Goal: Task Accomplishment & Management: Manage account settings

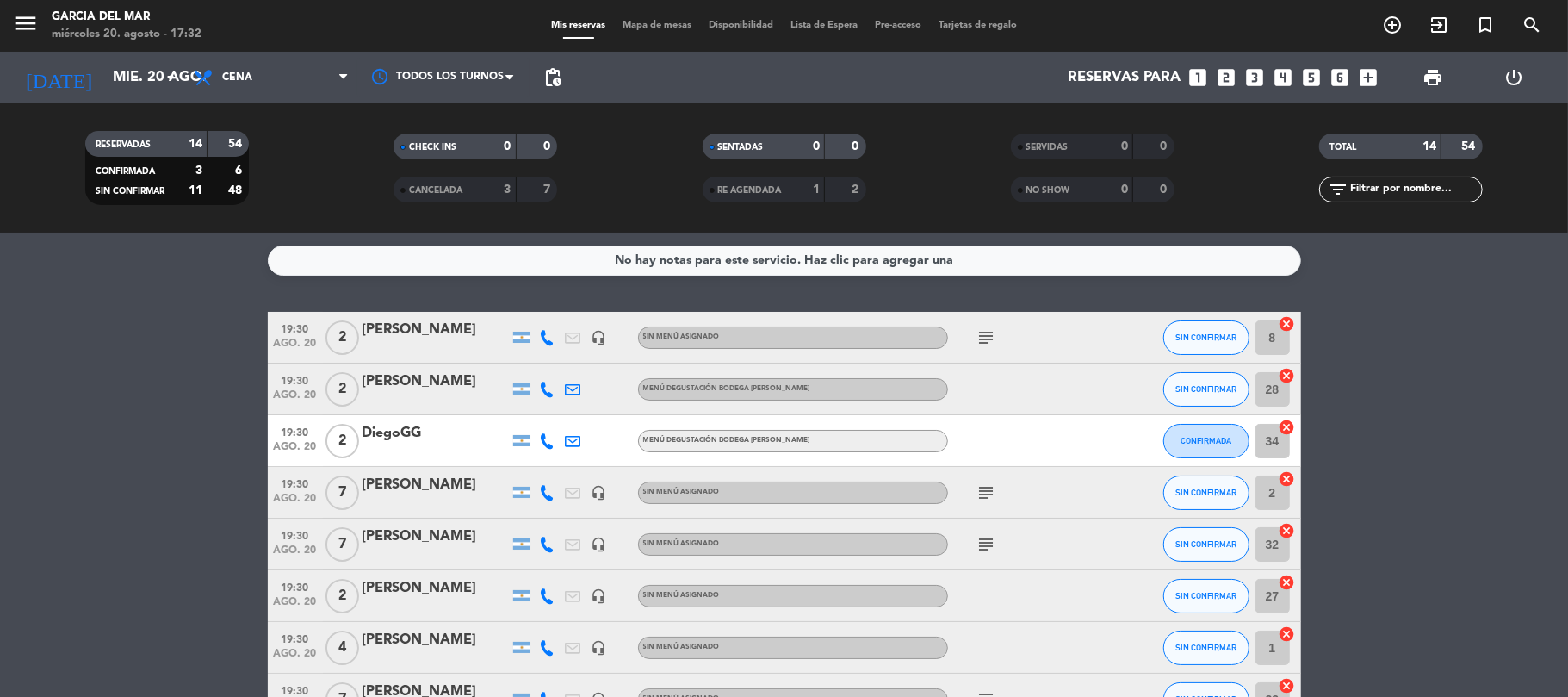
click at [980, 335] on icon "subject" at bounding box center [987, 337] width 20 height 20
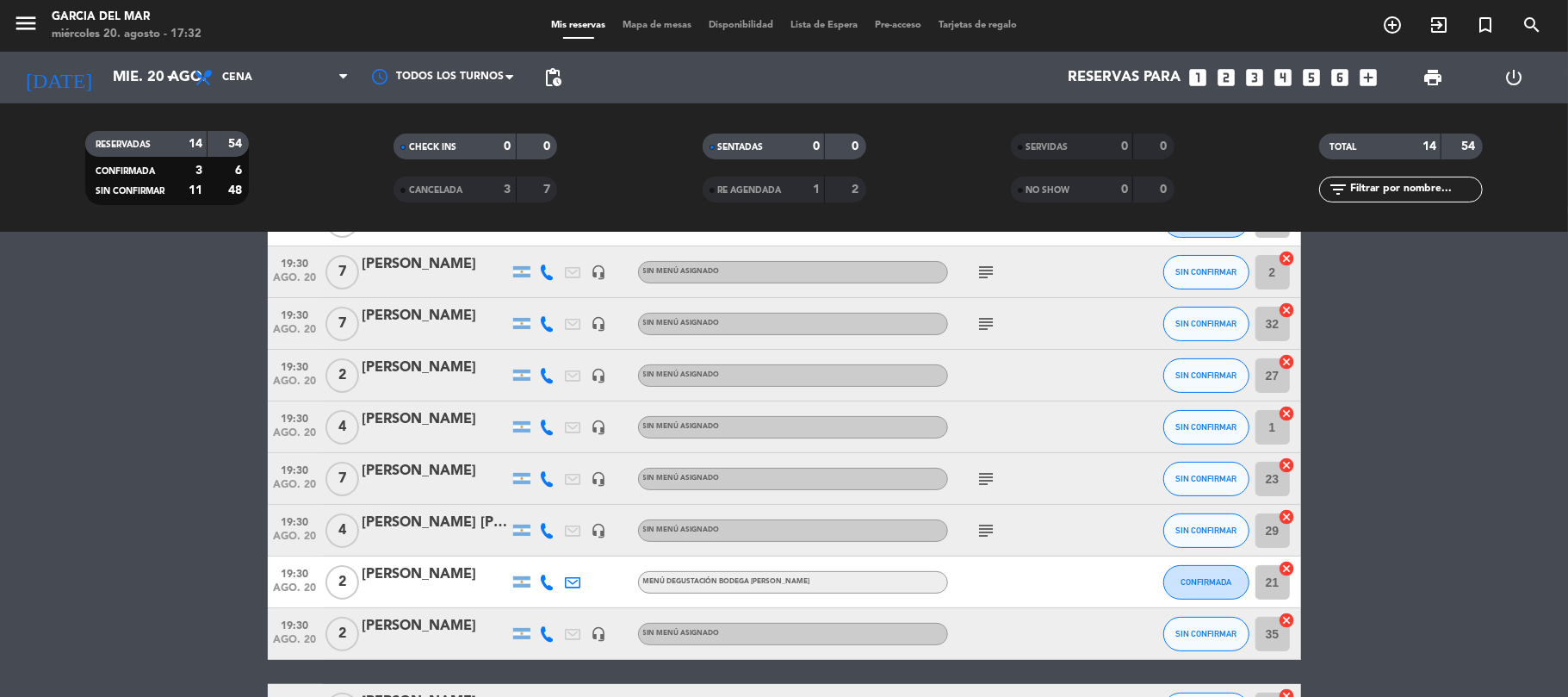
scroll to position [229, 0]
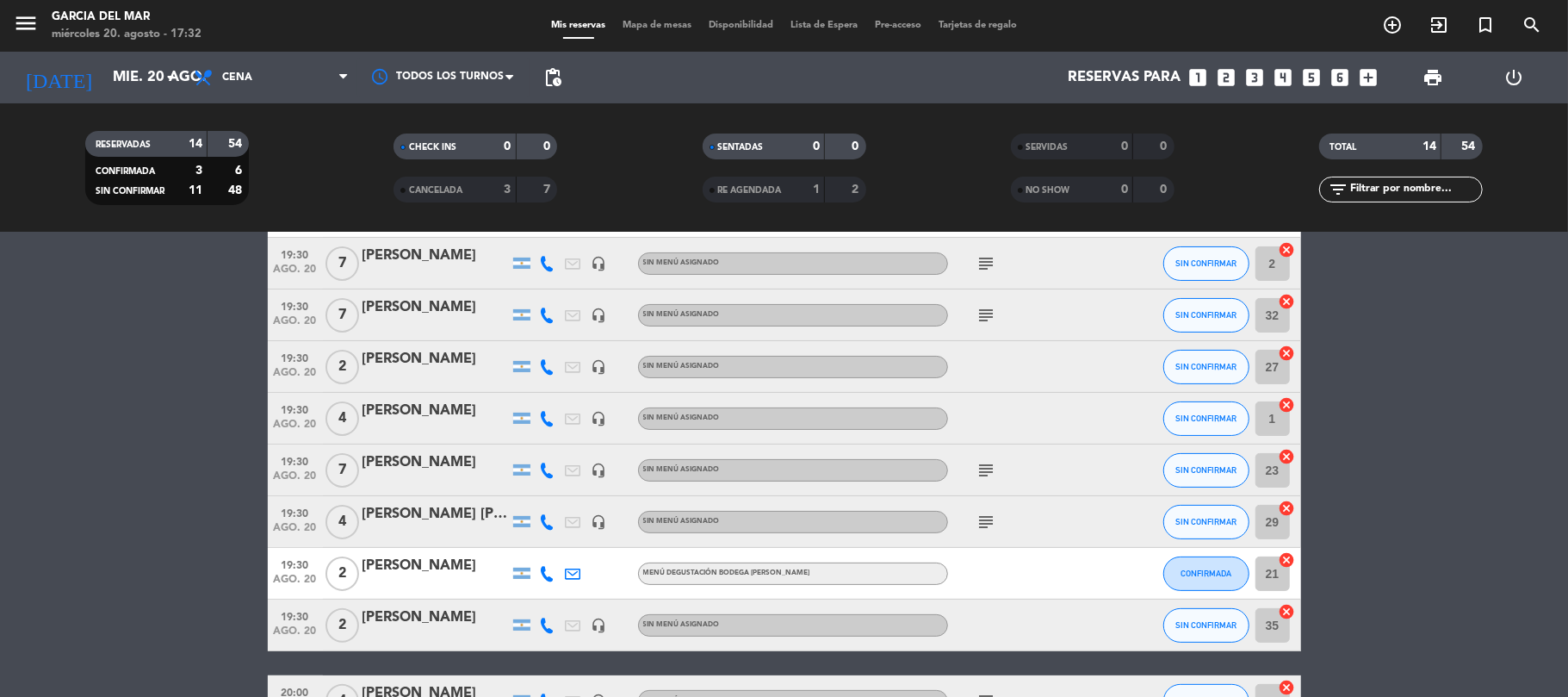
click at [983, 260] on icon "subject" at bounding box center [987, 263] width 20 height 20
click at [990, 322] on icon "subject" at bounding box center [987, 315] width 20 height 20
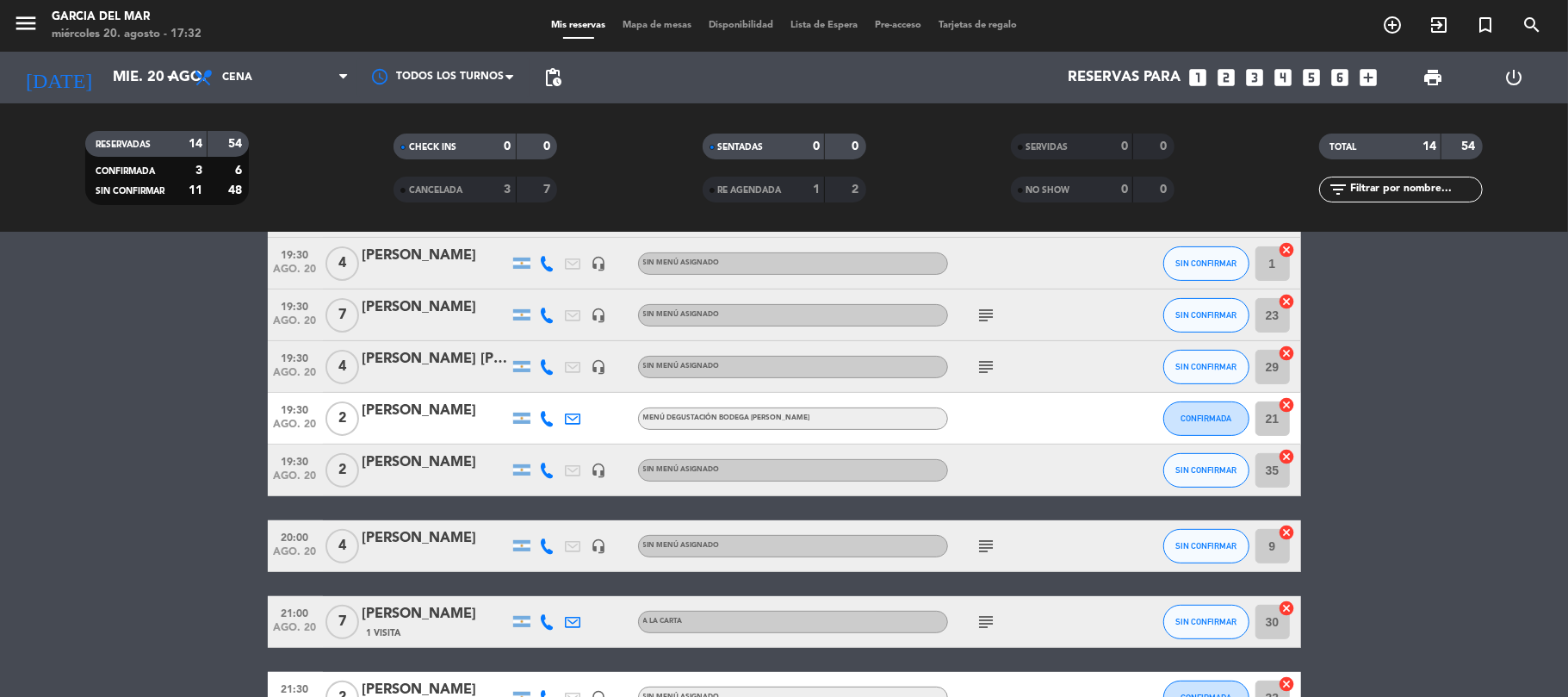
scroll to position [345, 0]
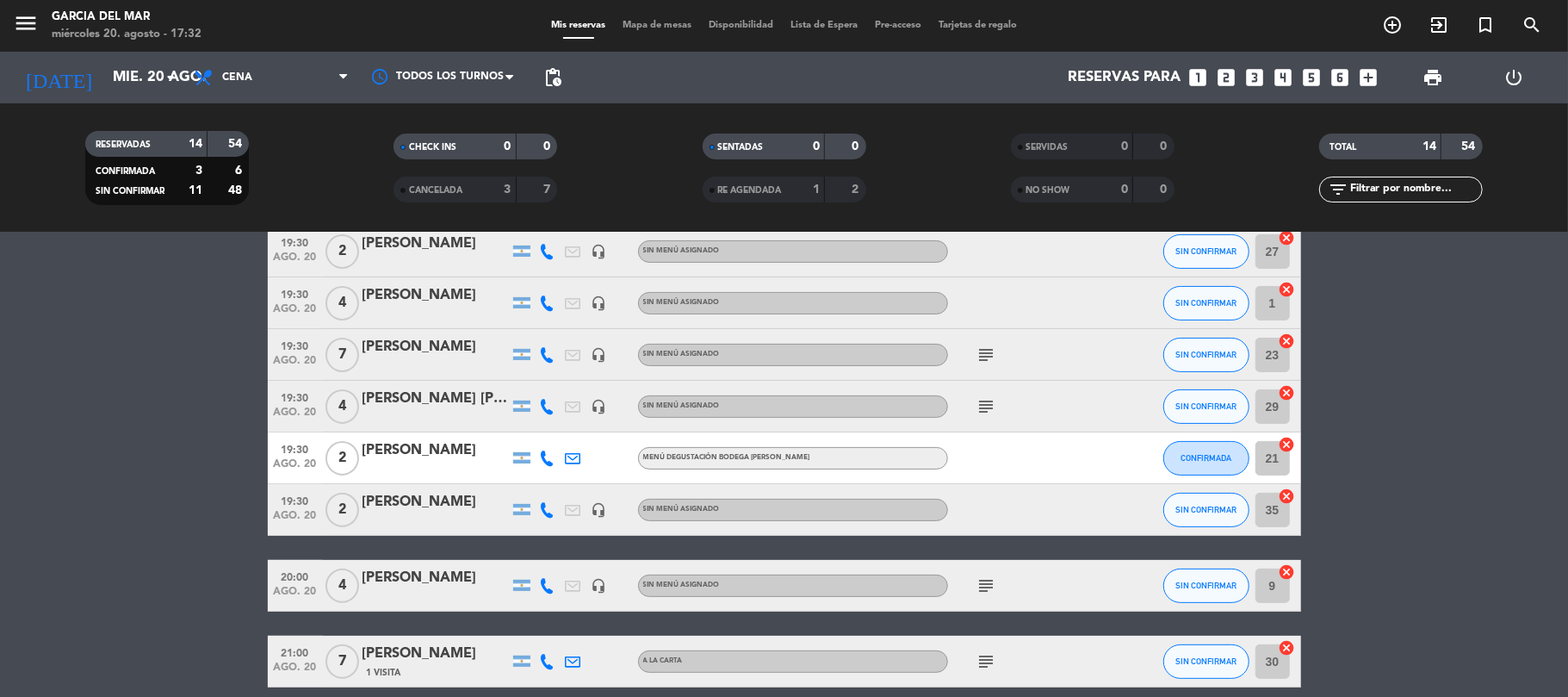
click at [989, 349] on icon "subject" at bounding box center [987, 355] width 20 height 20
click at [983, 400] on icon "subject" at bounding box center [987, 406] width 20 height 20
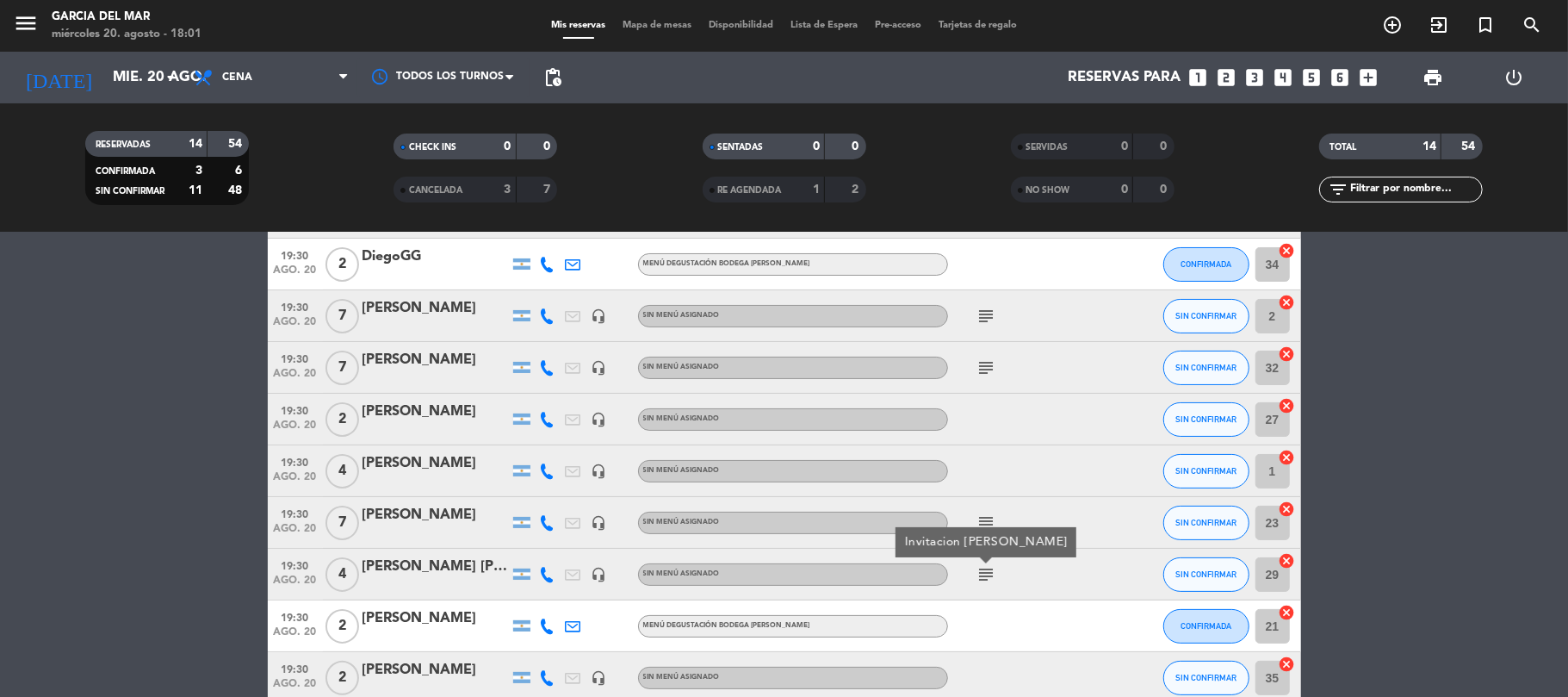
scroll to position [0, 0]
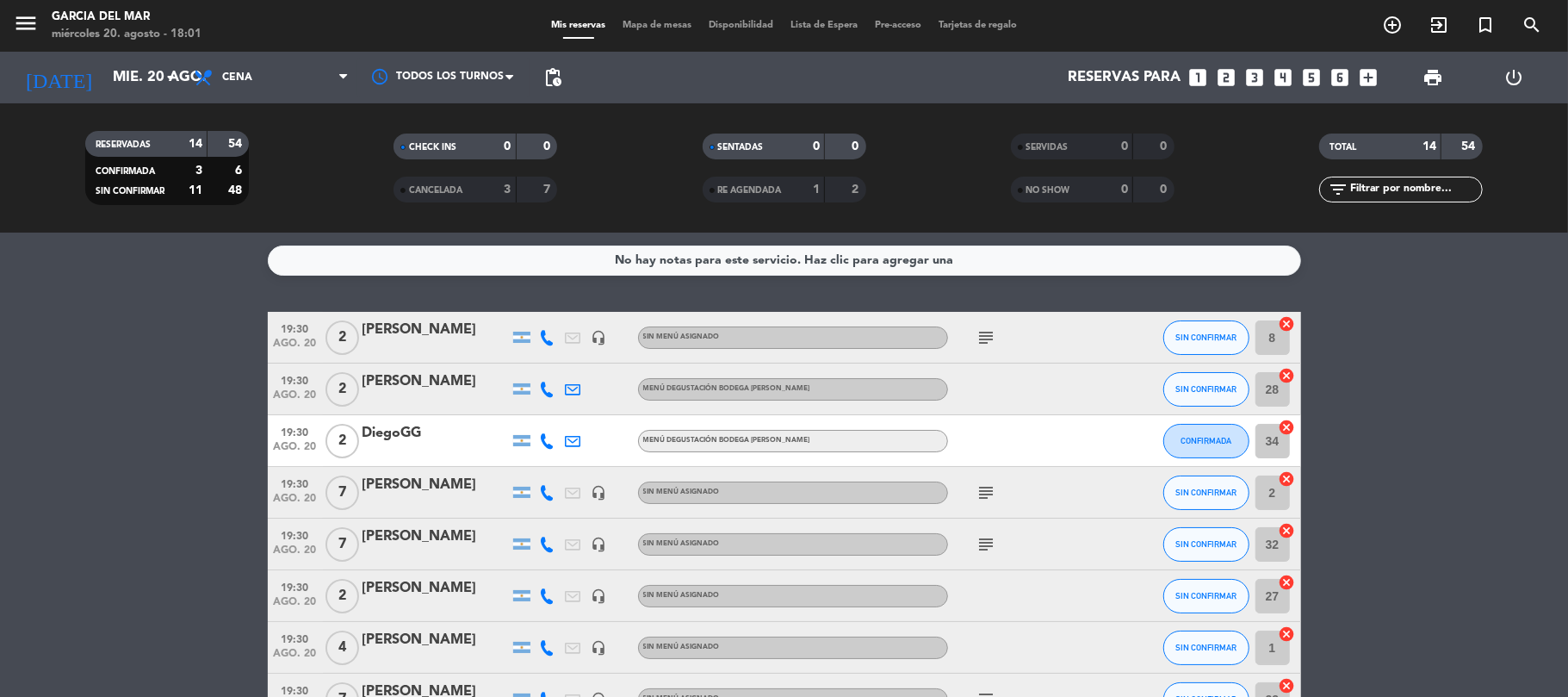
click at [639, 16] on div "menu [PERSON_NAME] del Mar [DATE] 20. agosto - 18:01 Mis reservas Mapa de mesas…" at bounding box center [784, 26] width 1568 height 52
click at [640, 24] on span "Mapa de mesas" at bounding box center [656, 25] width 86 height 9
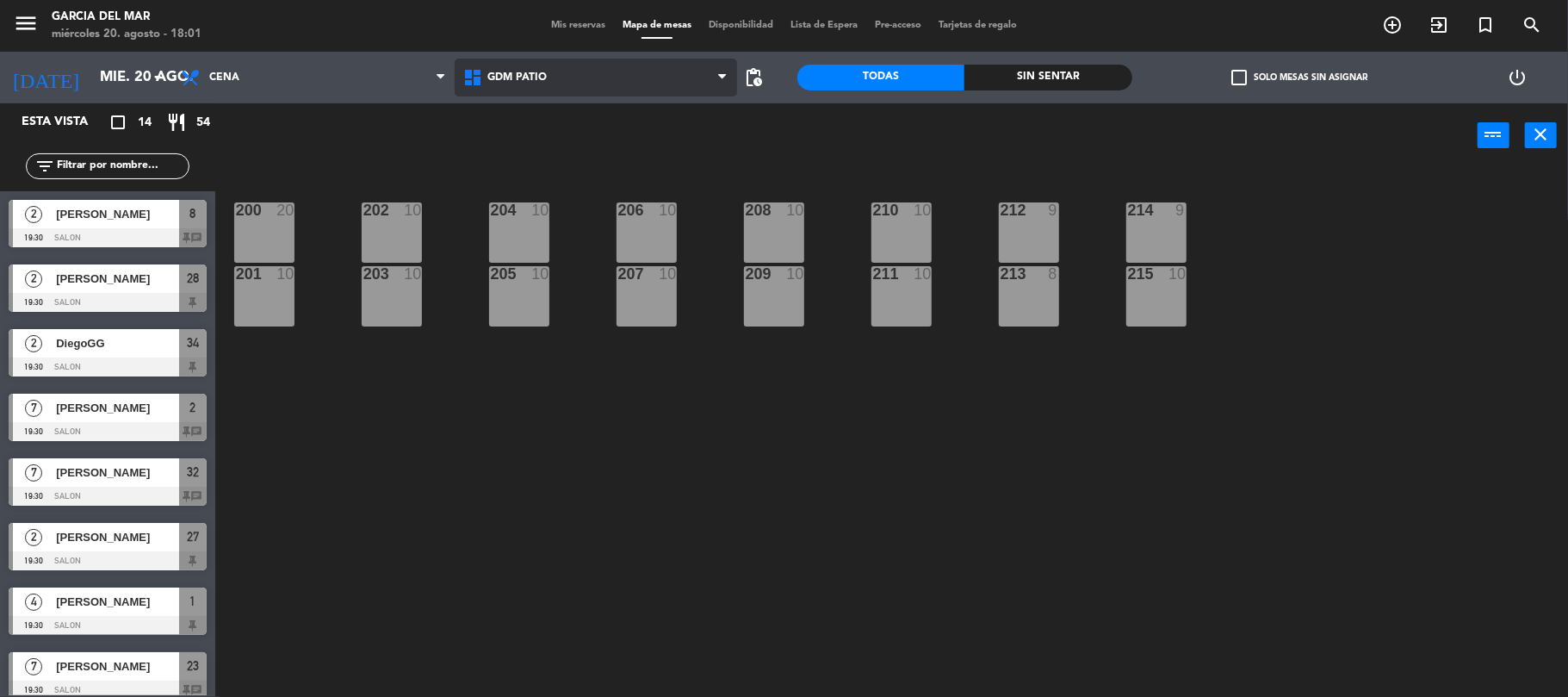
click at [499, 64] on span "GDM PATIO" at bounding box center [596, 77] width 283 height 38
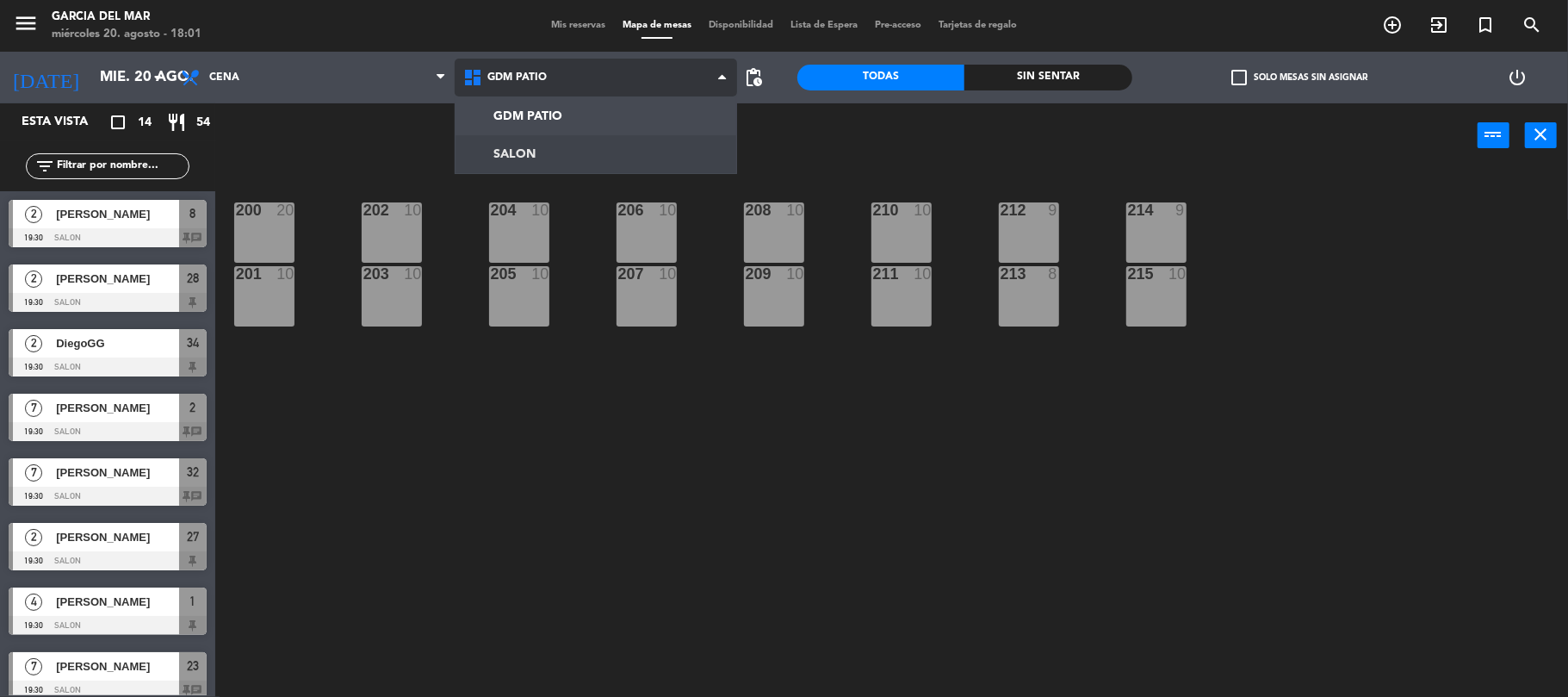
click at [539, 158] on ng-component "menu [PERSON_NAME] del Mar [DATE] 20. agosto - 18:01 Mis reservas Mapa de mesas…" at bounding box center [784, 349] width 1568 height 700
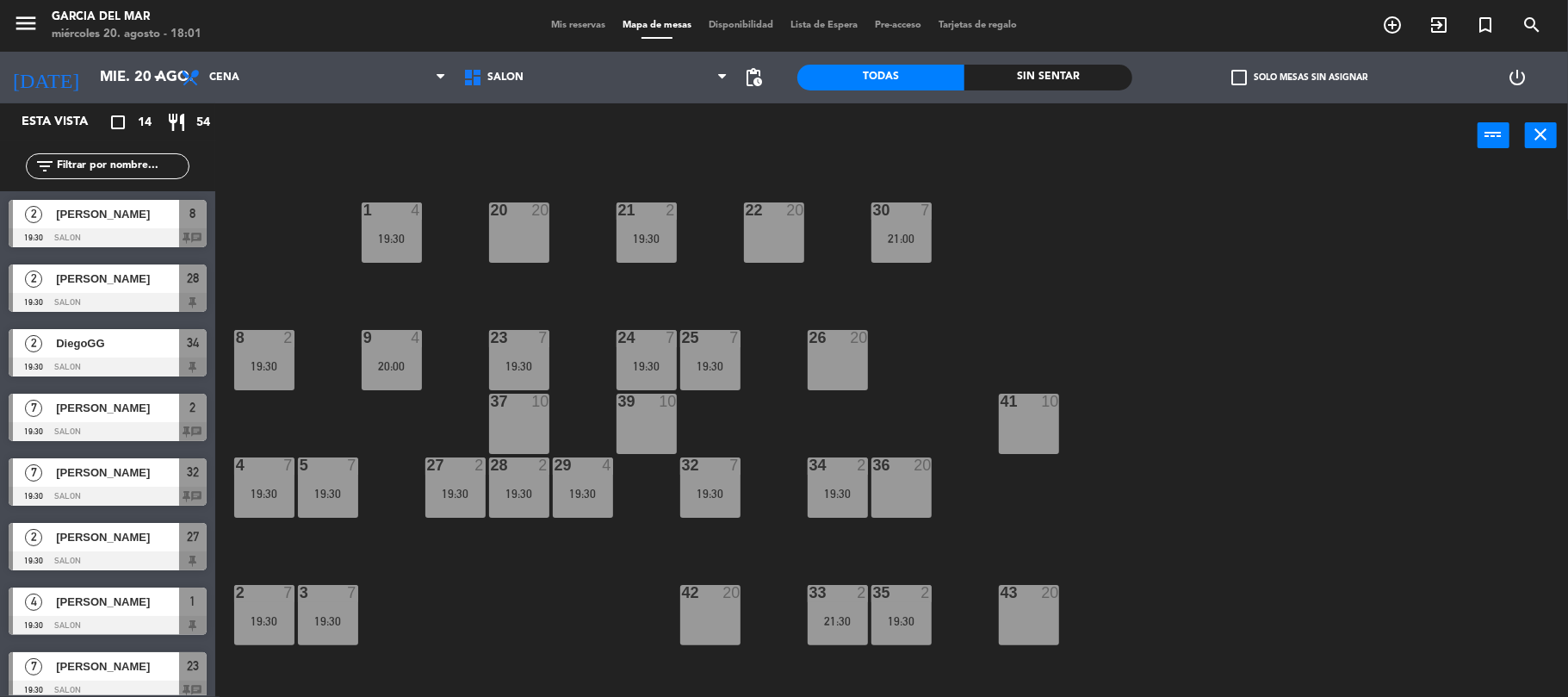
click at [550, 29] on span "Mis reservas" at bounding box center [577, 25] width 71 height 9
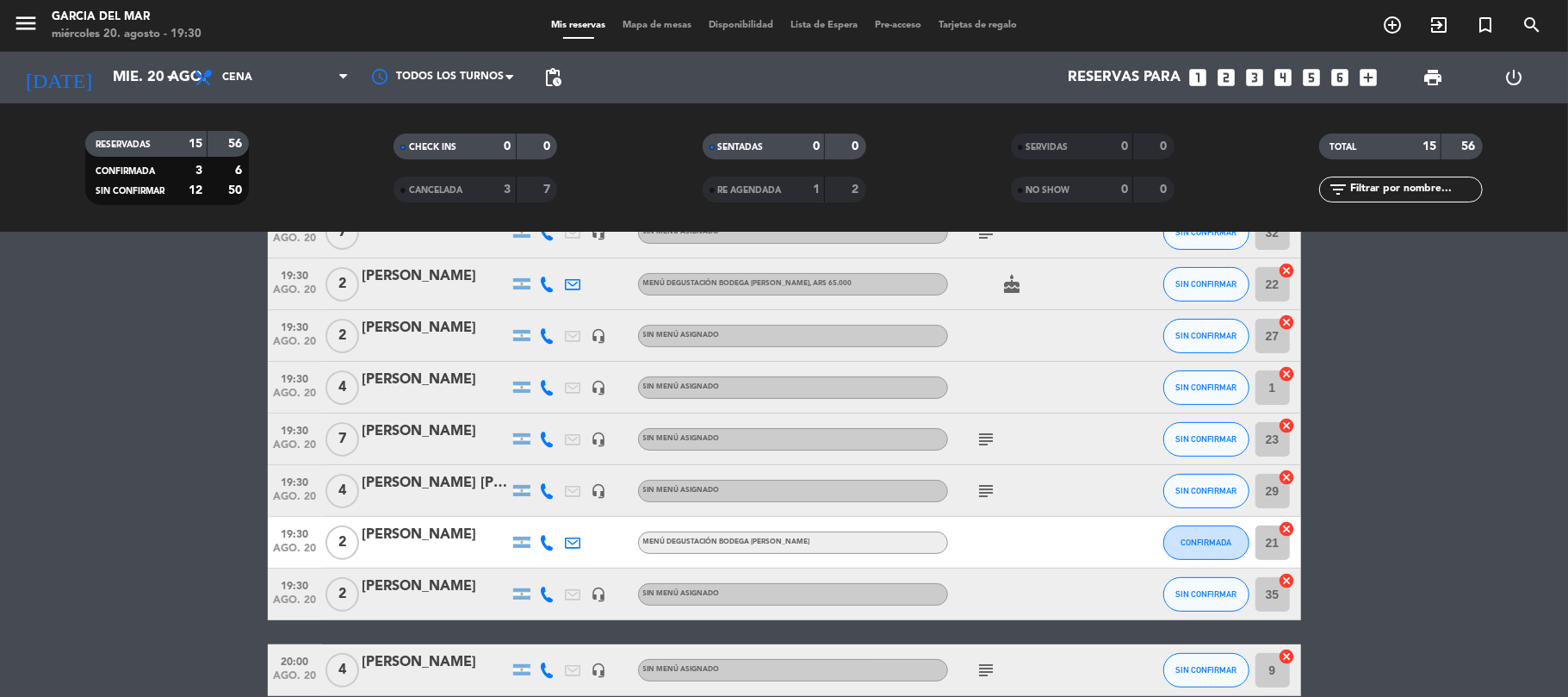
scroll to position [548, 0]
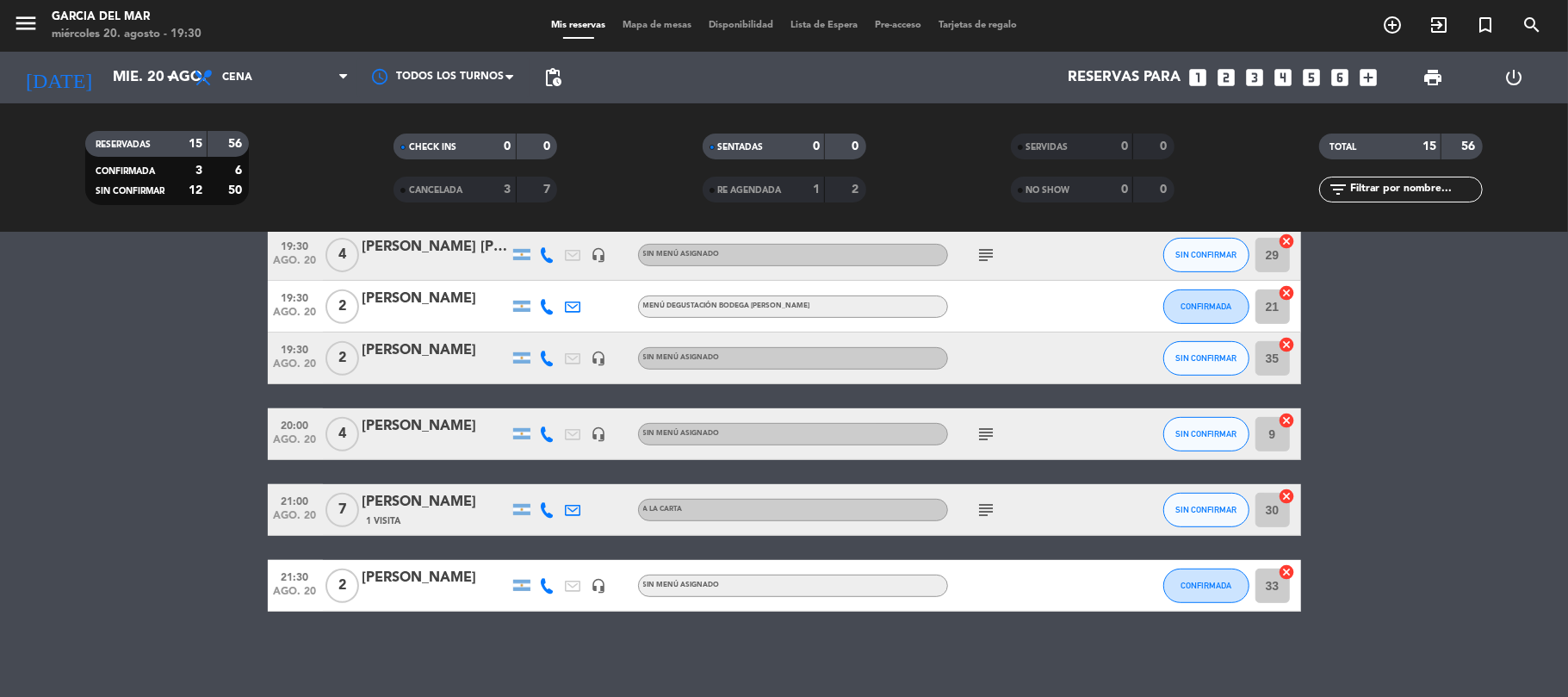
click at [985, 503] on icon "subject" at bounding box center [987, 510] width 20 height 20
click at [981, 515] on icon "subject" at bounding box center [987, 510] width 20 height 20
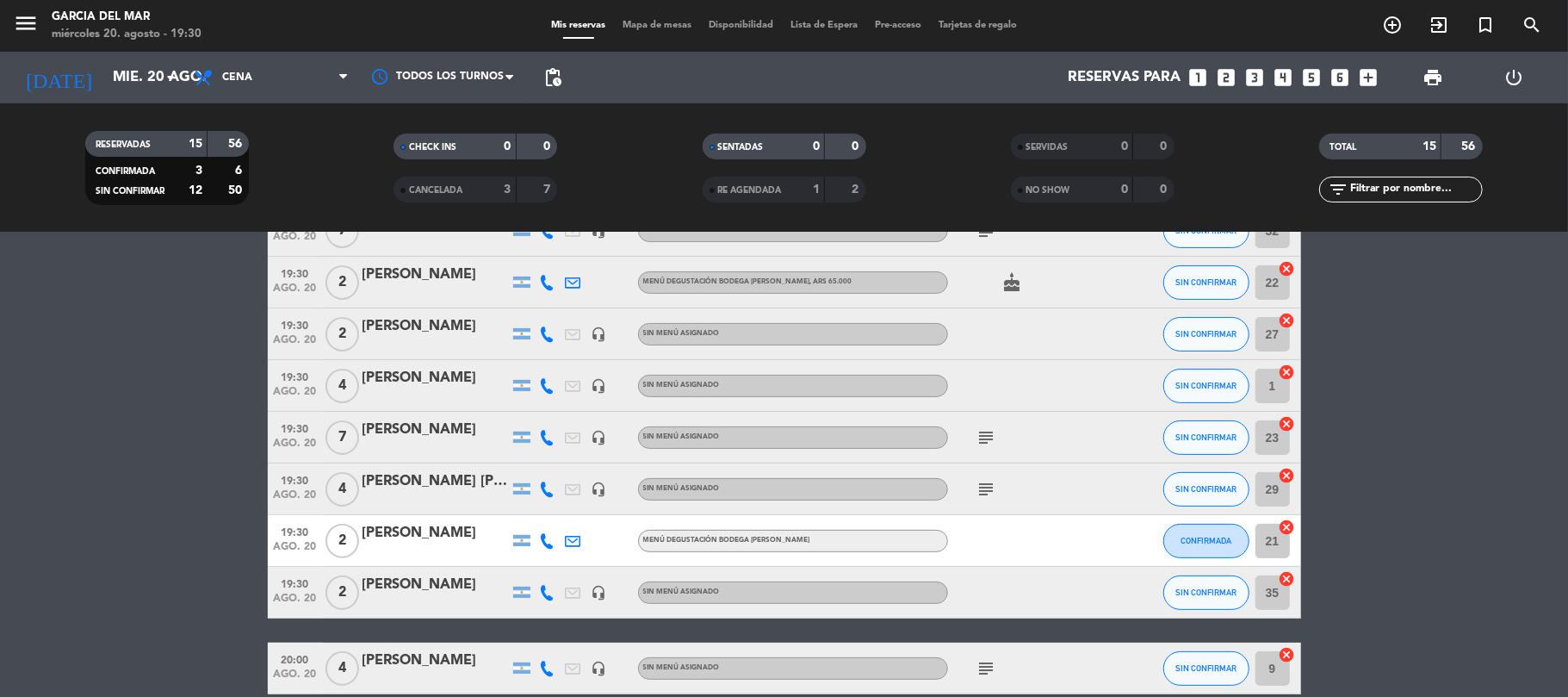
scroll to position [0, 0]
